Goal: Task Accomplishment & Management: Manage account settings

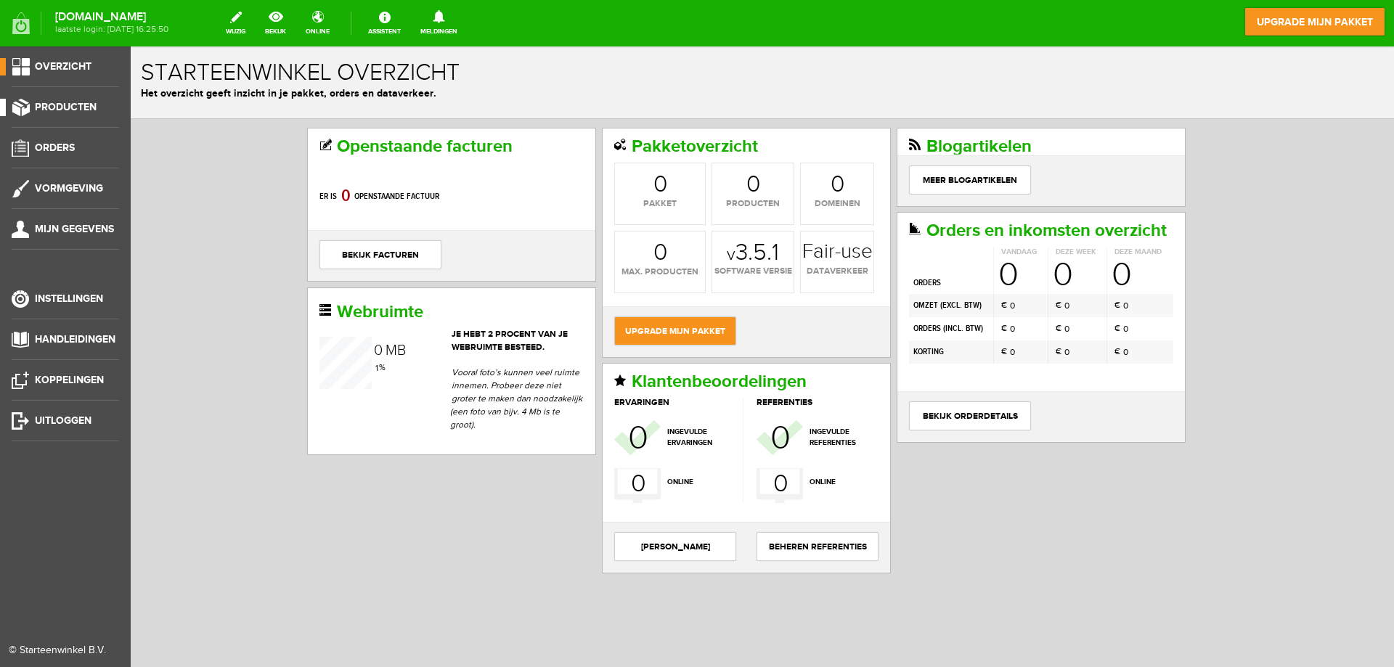
click at [73, 110] on span "Producten" at bounding box center [66, 107] width 62 height 12
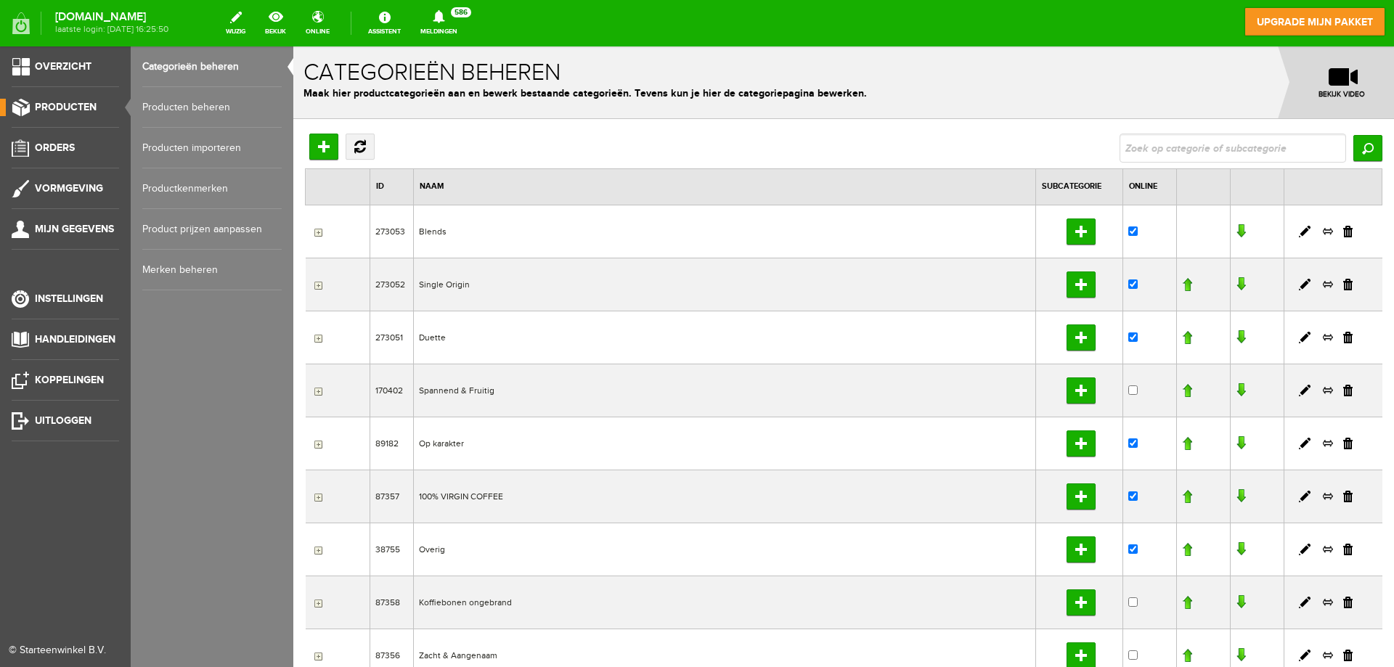
click at [168, 112] on link "Producten beheren" at bounding box center [211, 107] width 139 height 41
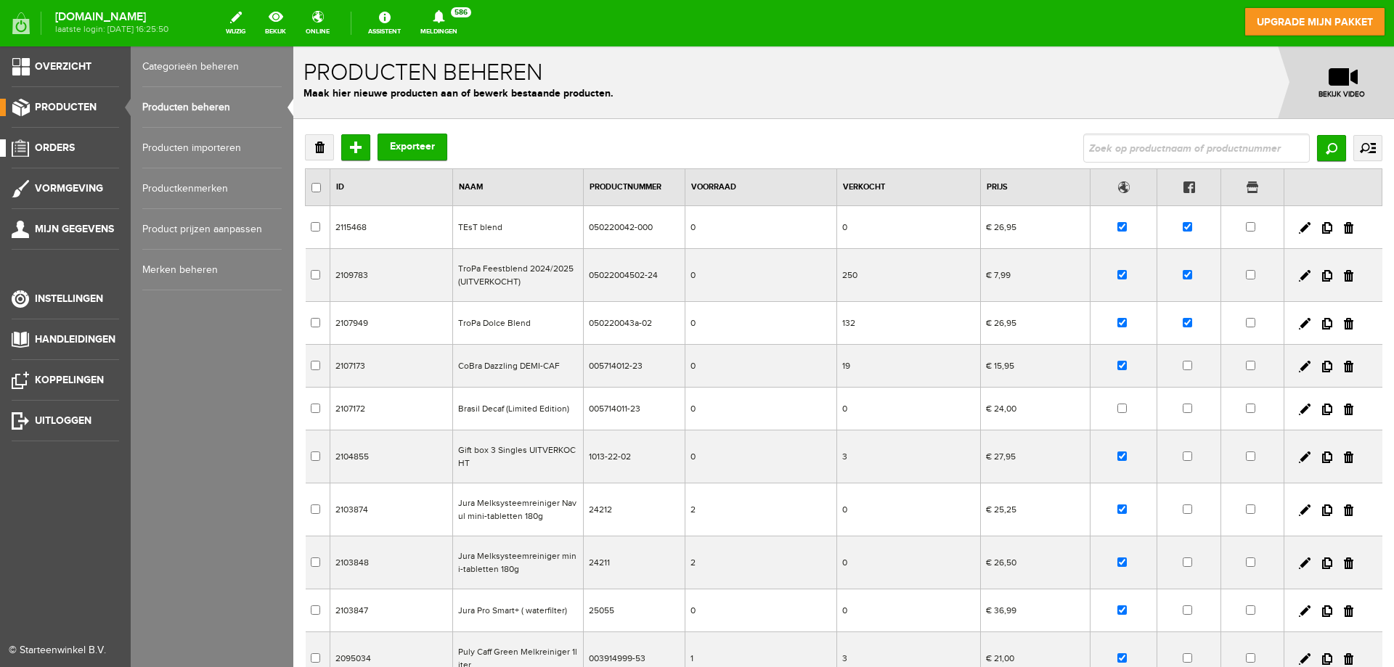
click at [76, 149] on link "Orders" at bounding box center [59, 147] width 119 height 17
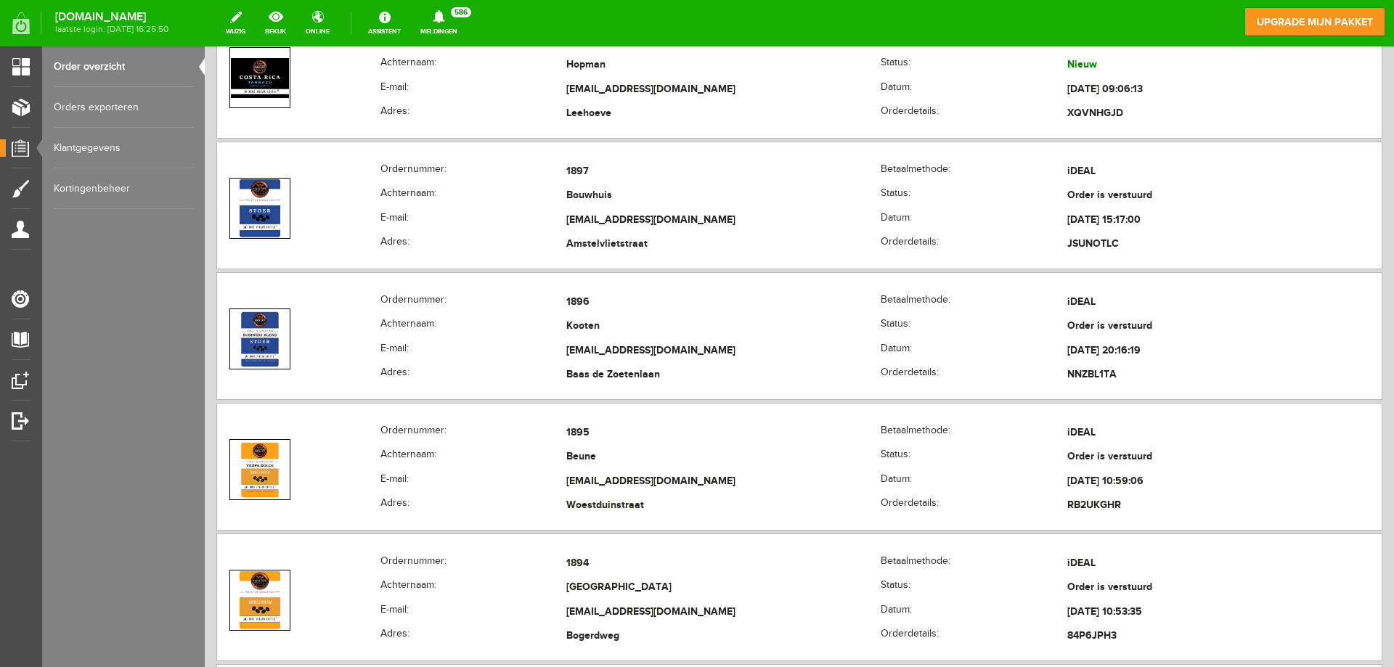
scroll to position [218, 0]
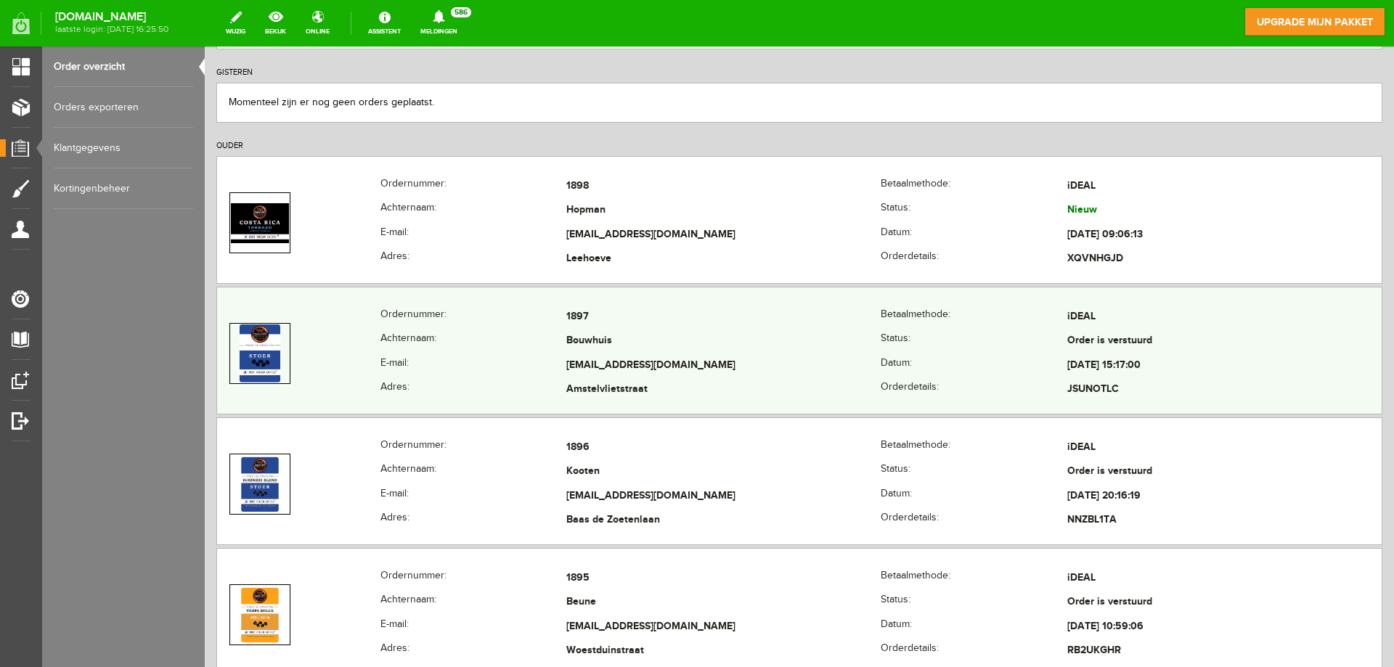
click at [675, 372] on td "[EMAIL_ADDRESS][DOMAIN_NAME]" at bounding box center [723, 366] width 314 height 25
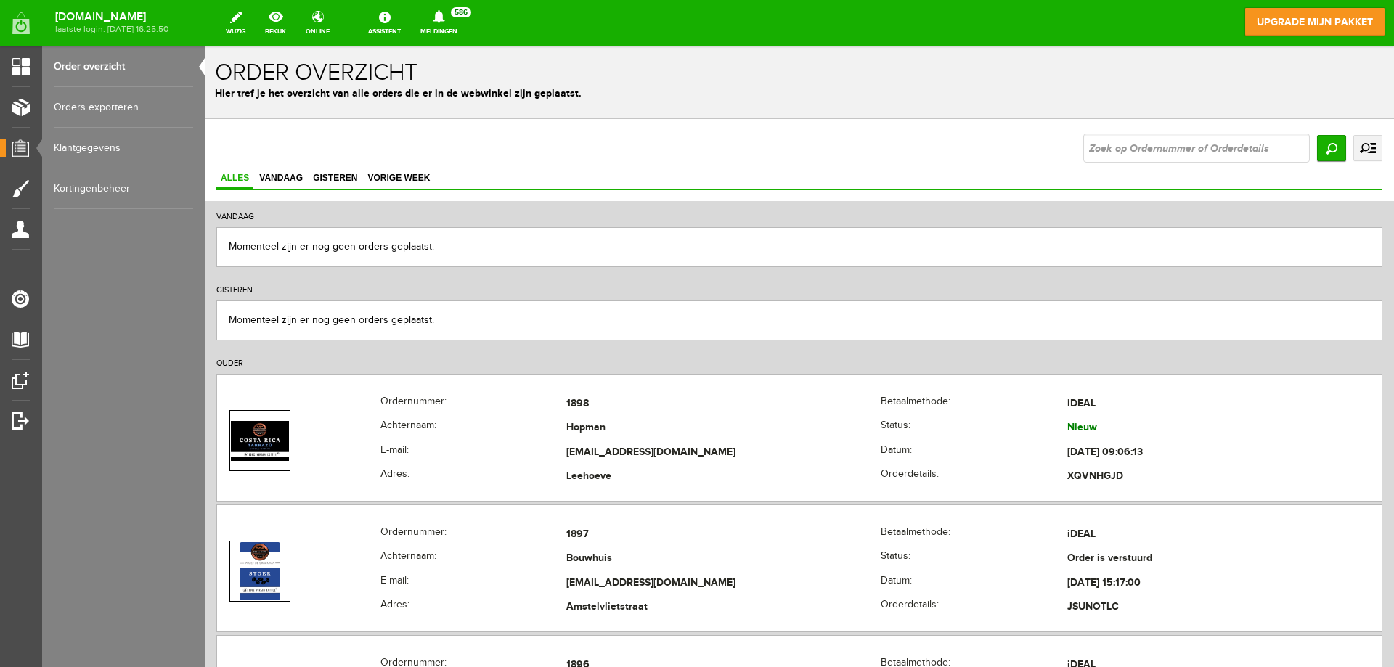
scroll to position [218, 0]
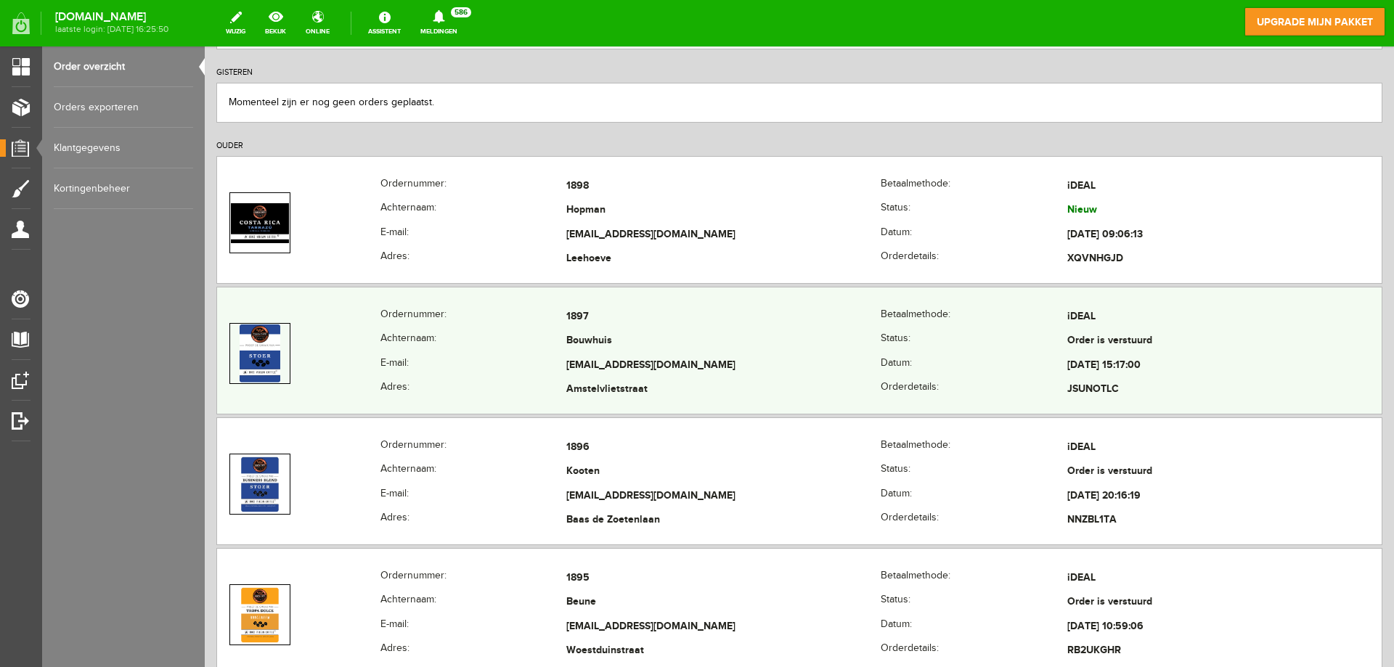
click at [610, 367] on td "[EMAIL_ADDRESS][DOMAIN_NAME]" at bounding box center [723, 366] width 314 height 25
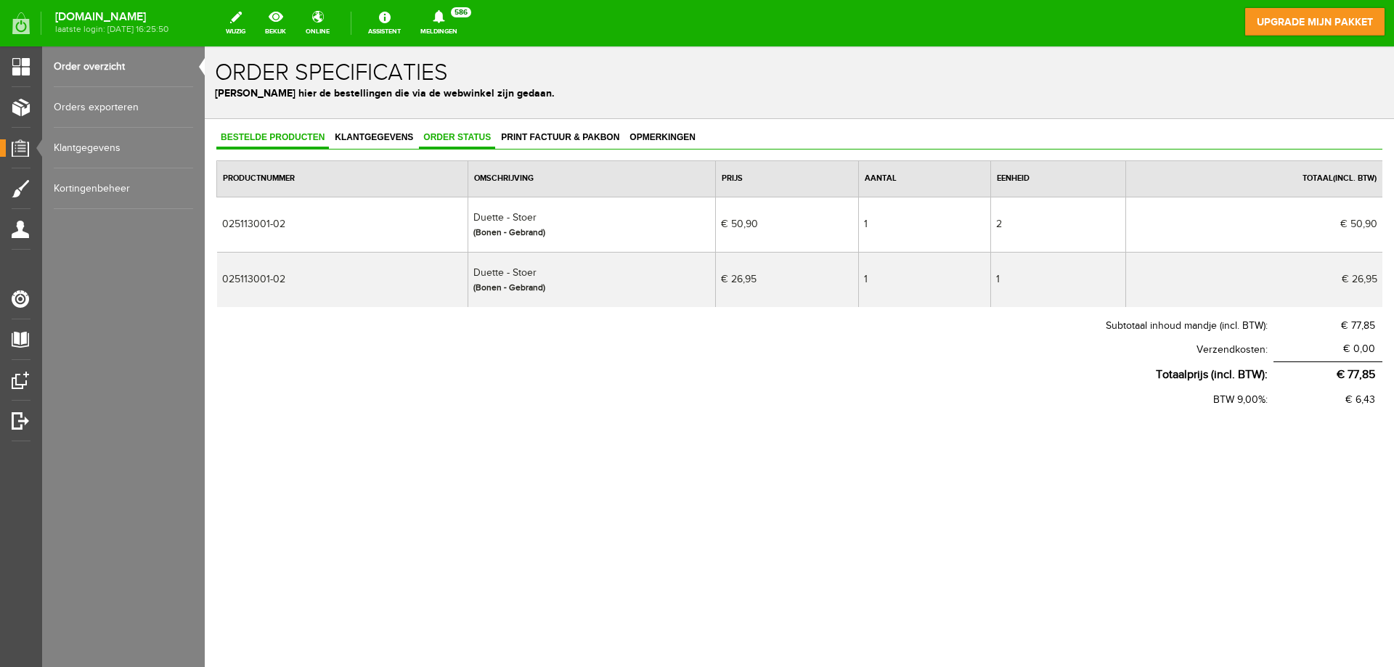
click at [462, 138] on span "Order status" at bounding box center [457, 137] width 76 height 10
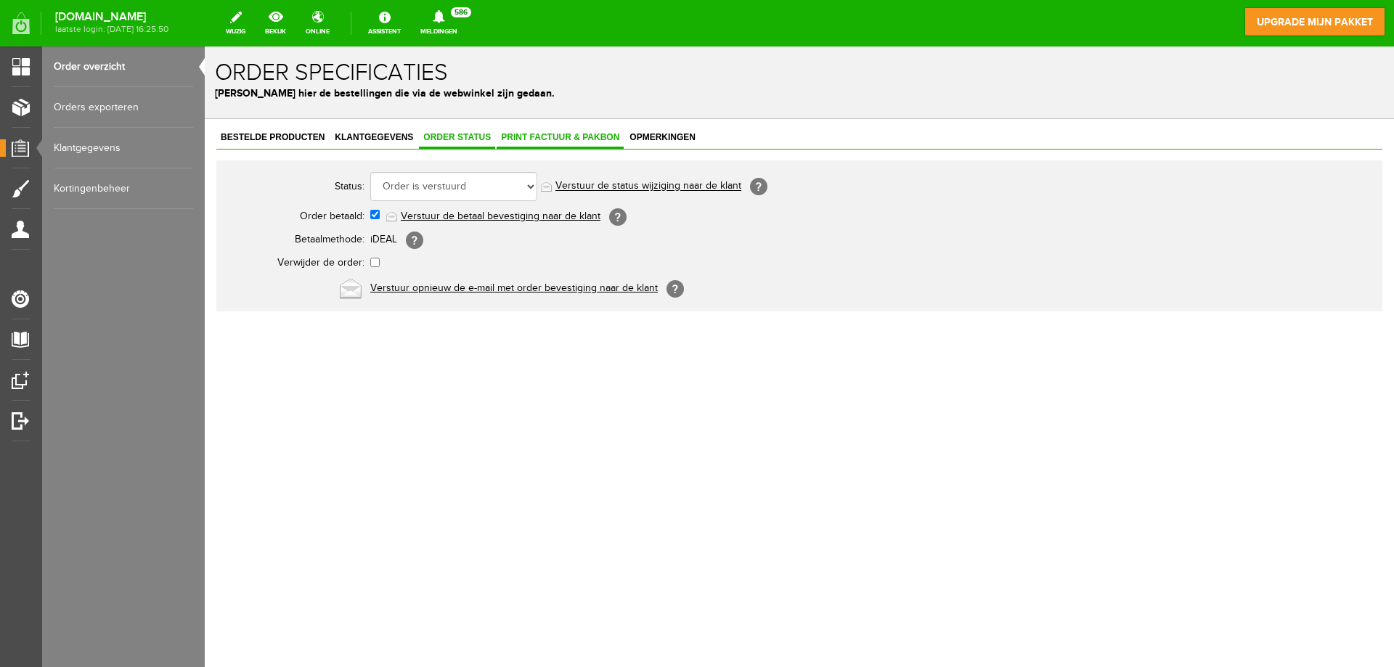
click at [556, 142] on span "Print factuur & pakbon" at bounding box center [560, 137] width 127 height 10
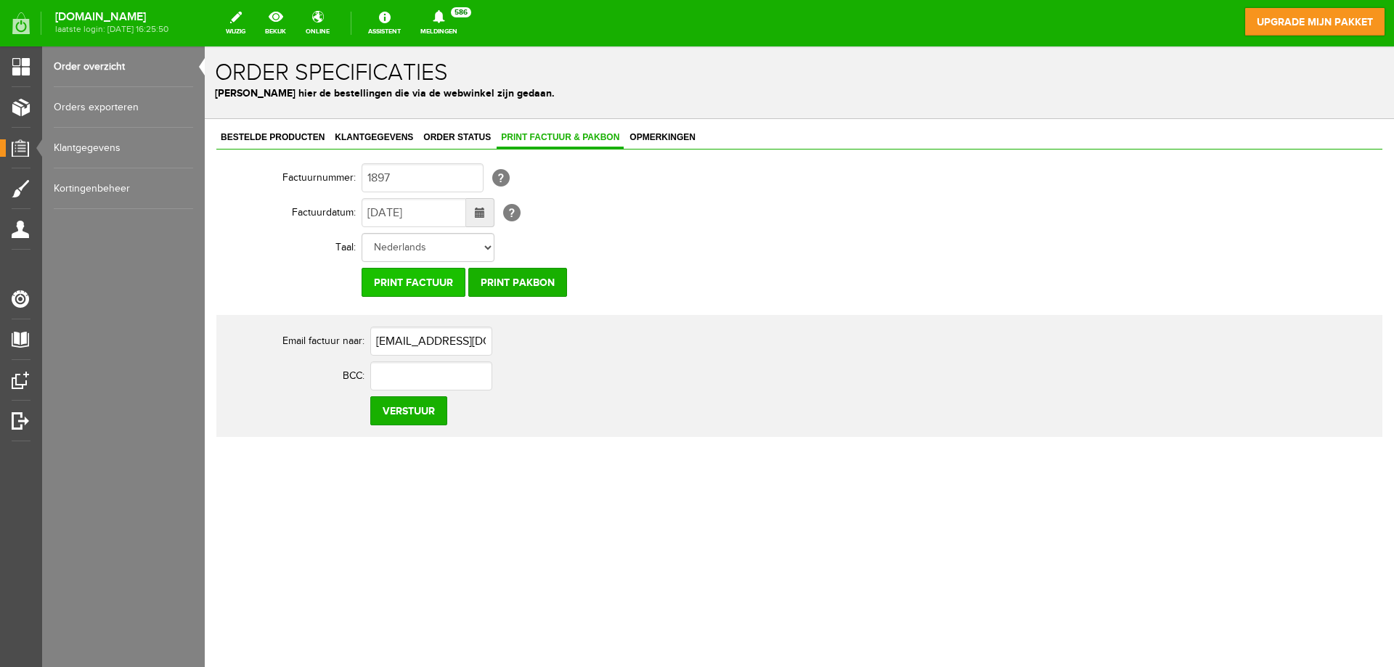
click at [441, 276] on input "Print factuur" at bounding box center [414, 282] width 104 height 29
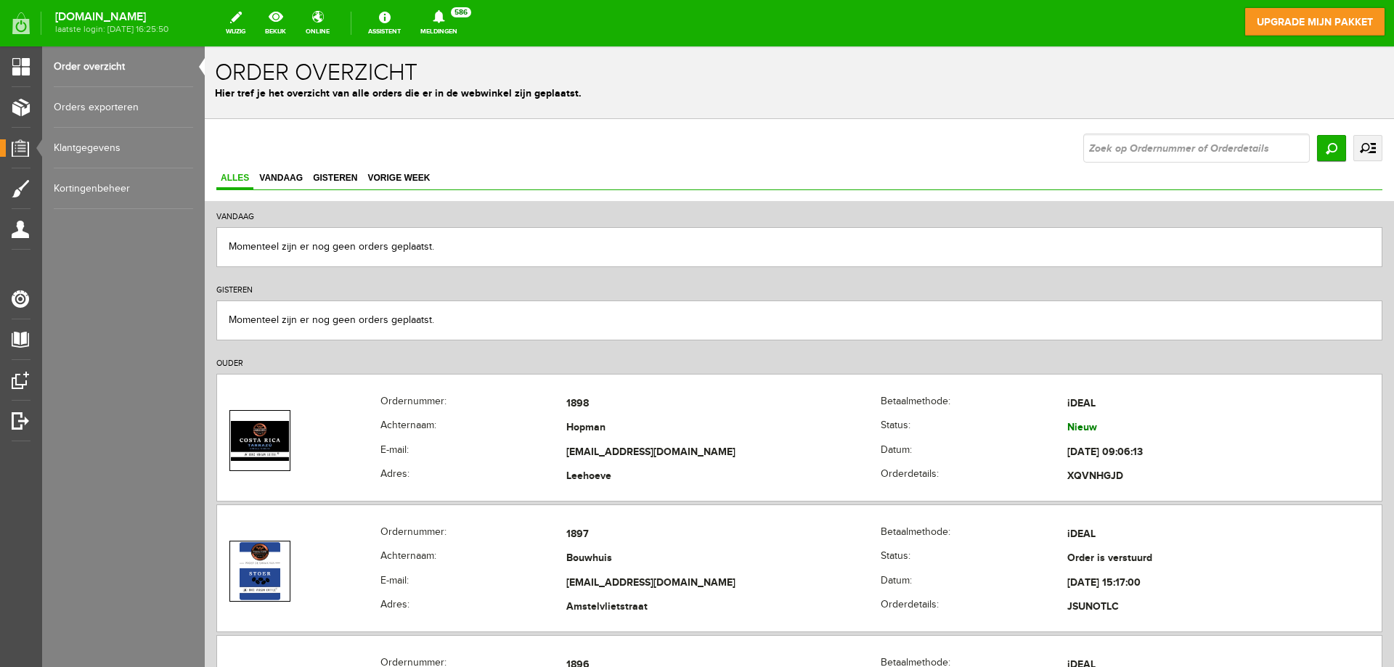
scroll to position [218, 0]
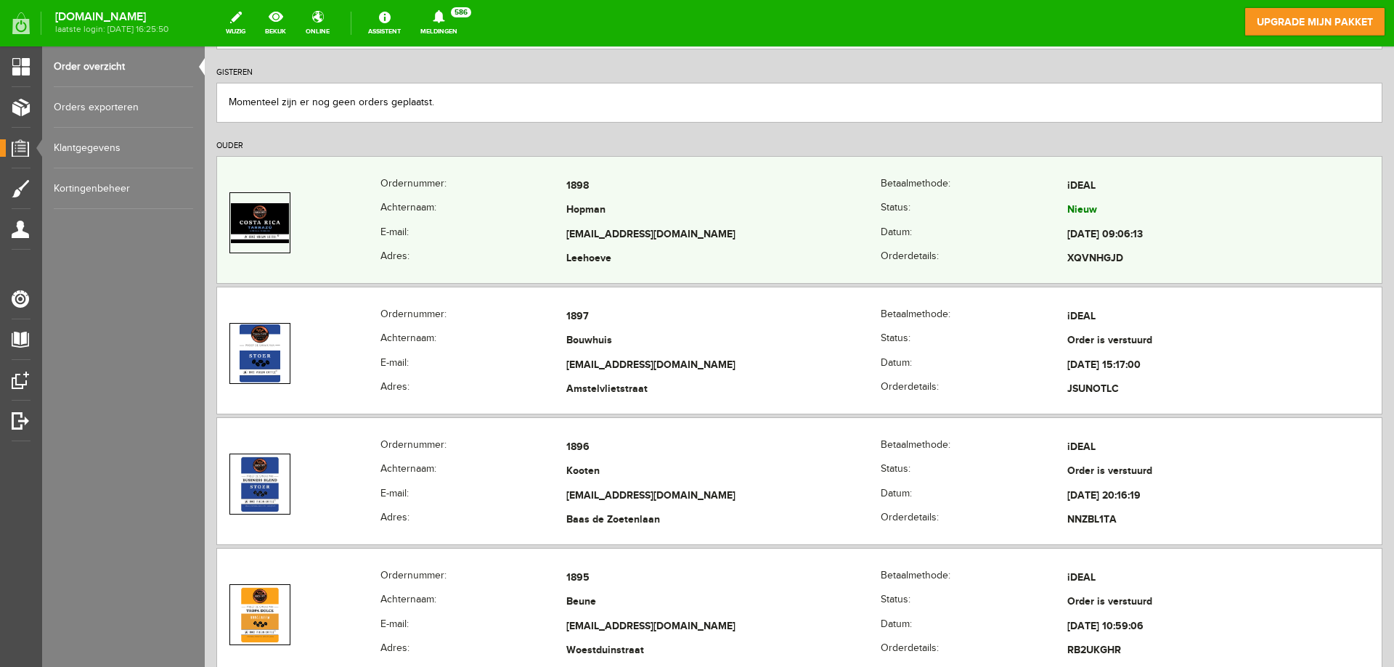
click at [694, 229] on td "[EMAIL_ADDRESS][DOMAIN_NAME]" at bounding box center [723, 235] width 314 height 25
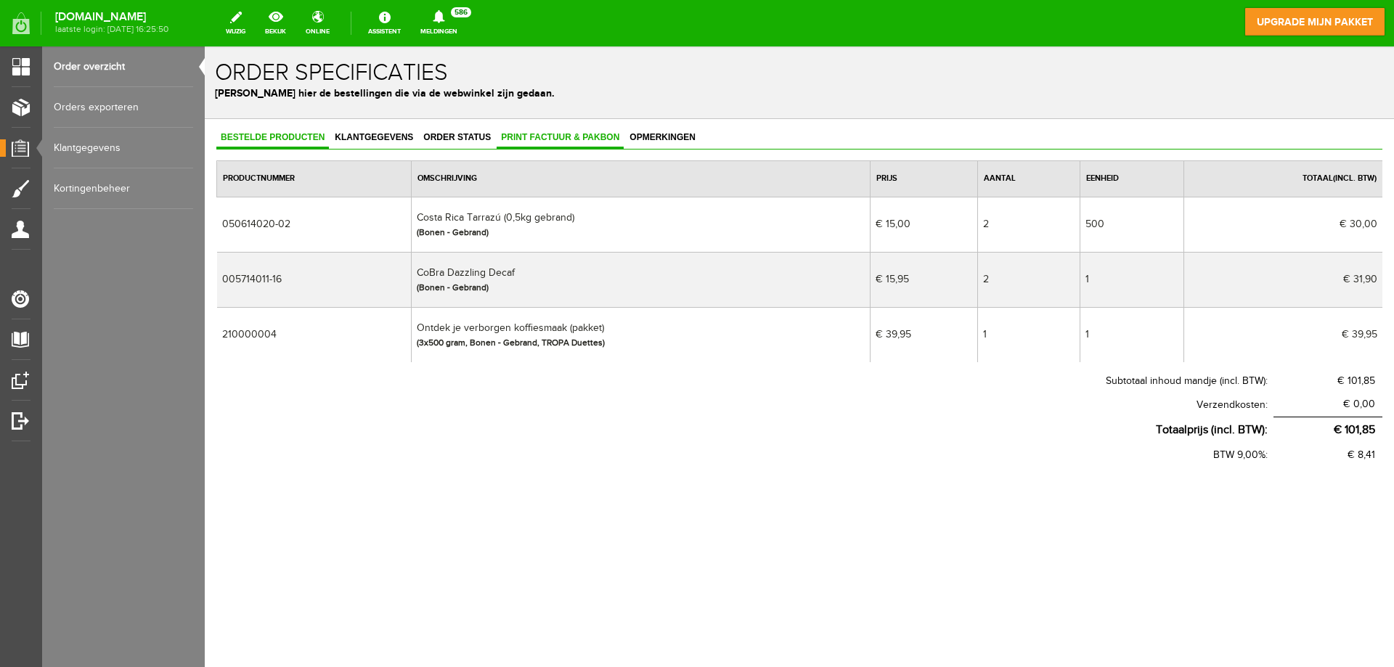
click at [556, 138] on span "Print factuur & pakbon" at bounding box center [560, 137] width 127 height 10
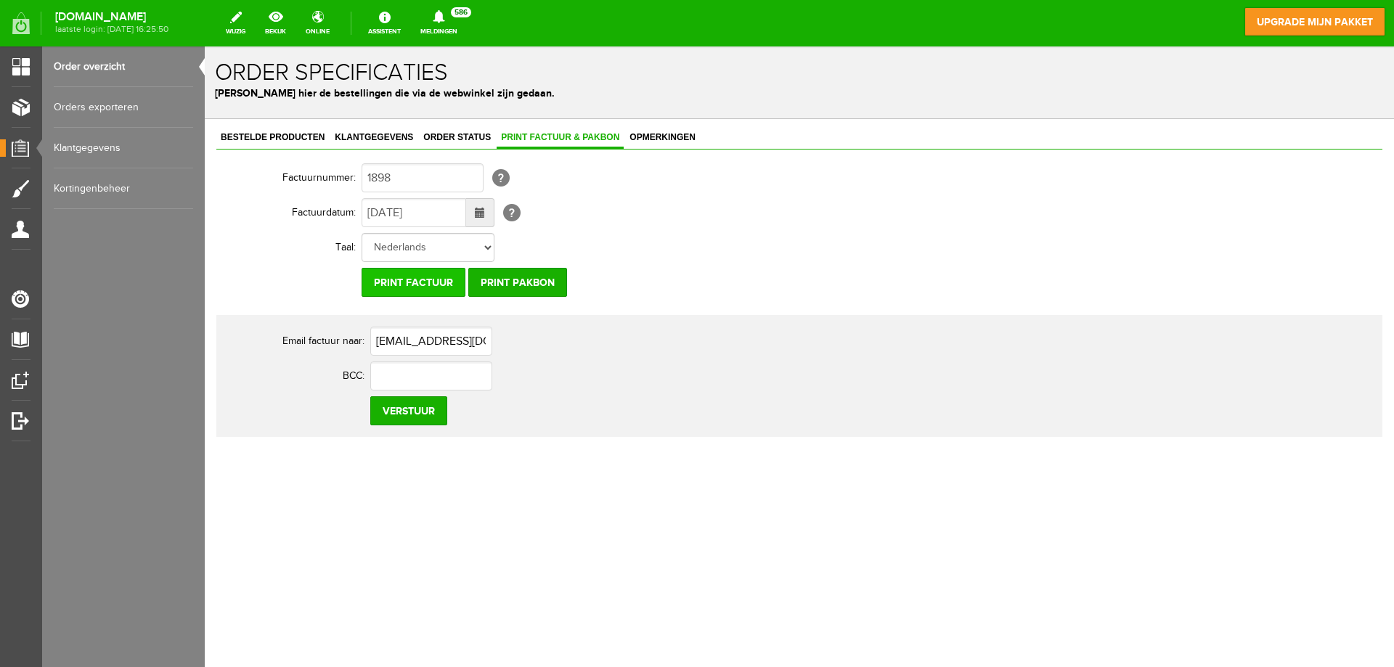
click at [435, 279] on input "Print factuur" at bounding box center [414, 282] width 104 height 29
